Goal: Find specific page/section: Find specific page/section

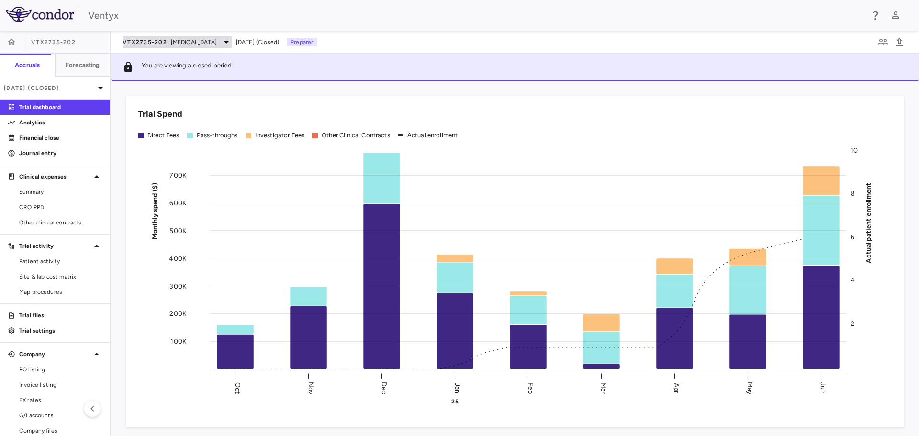
click at [191, 42] on span "[MEDICAL_DATA]" at bounding box center [194, 42] width 46 height 9
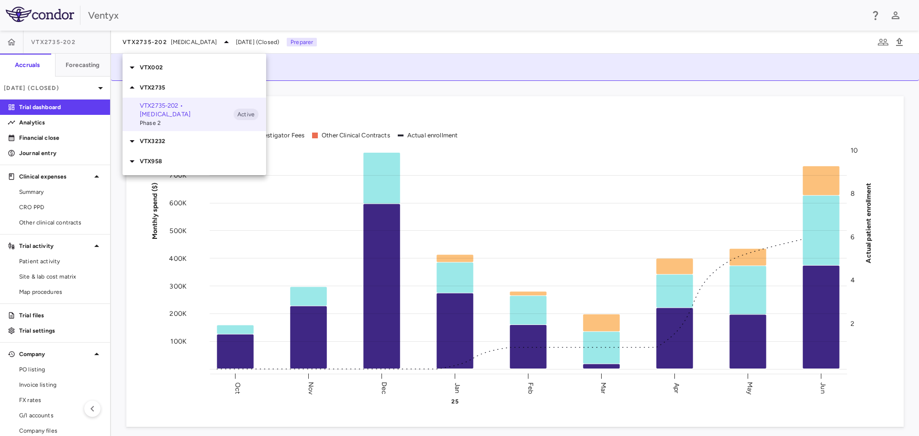
click at [154, 142] on p "VTX3232" at bounding box center [203, 141] width 126 height 9
click at [166, 161] on p "VTX3232-204 • Obesity" at bounding box center [187, 159] width 94 height 9
